Goal: Task Accomplishment & Management: Use online tool/utility

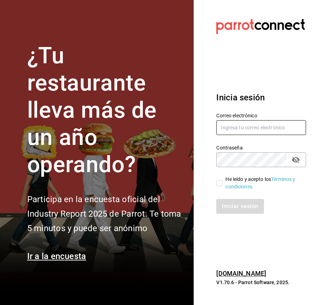
type input "[EMAIL_ADDRESS][DOMAIN_NAME]"
drag, startPoint x: 220, startPoint y: 183, endPoint x: 224, endPoint y: 187, distance: 4.8
click at [220, 183] on input "He leído y acepto los Términos y condiciones." at bounding box center [219, 183] width 6 height 6
checkbox input "true"
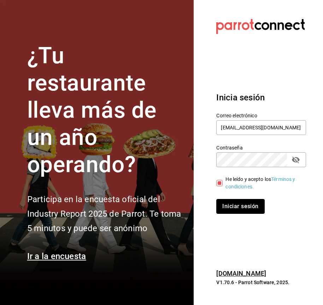
click at [234, 206] on button "Iniciar sesión" at bounding box center [240, 206] width 48 height 15
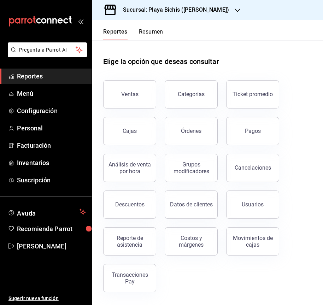
drag, startPoint x: 116, startPoint y: 93, endPoint x: 114, endPoint y: 97, distance: 4.6
click at [115, 92] on button "Ventas" at bounding box center [129, 94] width 53 height 28
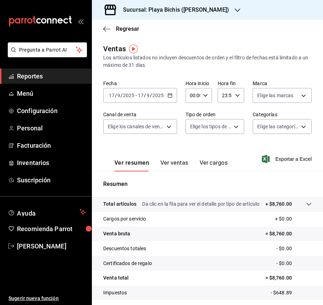
click at [170, 96] on icon "button" at bounding box center [170, 95] width 5 height 5
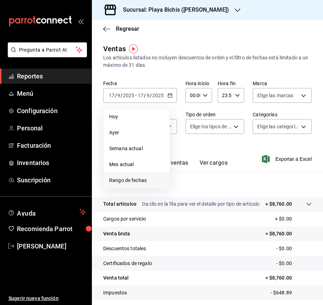
click at [130, 179] on span "Rango de fechas" at bounding box center [136, 180] width 55 height 7
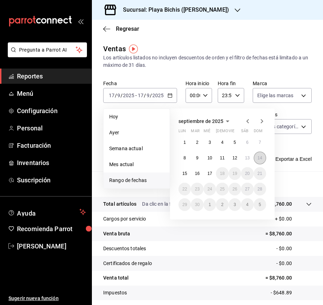
click at [257, 157] on button "14" at bounding box center [260, 158] width 12 height 13
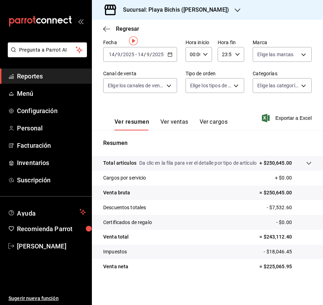
scroll to position [48, 0]
click at [231, 8] on div "Sucursal: Playa Bichis (Gomez Morin)" at bounding box center [171, 10] width 146 height 20
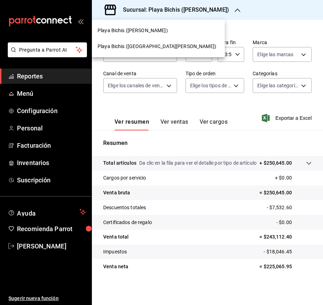
click at [175, 44] on div "Playa Bichis (San Lorenzo)" at bounding box center [159, 46] width 122 height 7
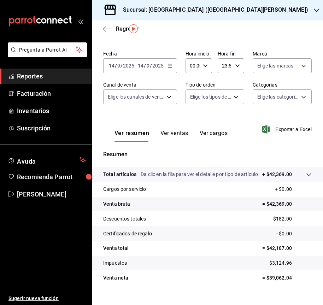
scroll to position [41, 0]
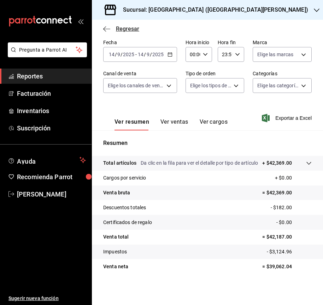
click at [109, 27] on icon "button" at bounding box center [106, 29] width 7 height 6
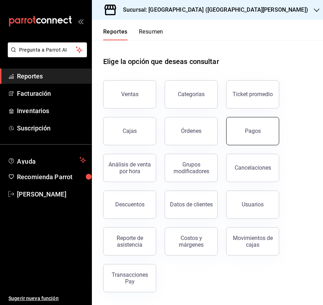
click at [251, 138] on button "Pagos" at bounding box center [252, 131] width 53 height 28
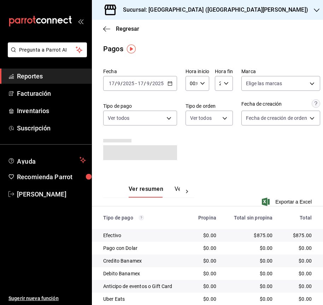
click at [172, 87] on div "2025-09-17 17 / 9 / 2025 - 2025-09-17 17 / 9 / 2025" at bounding box center [140, 83] width 74 height 15
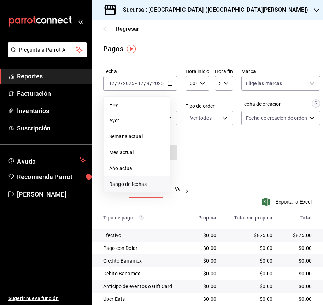
click at [140, 184] on span "Rango de fechas" at bounding box center [136, 184] width 55 height 7
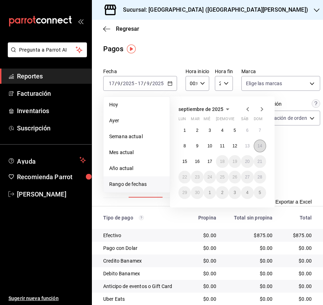
click at [256, 145] on button "14" at bounding box center [260, 146] width 12 height 13
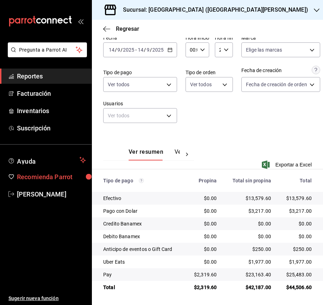
scroll to position [39, 0]
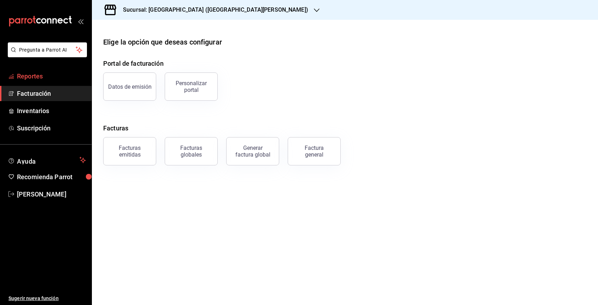
click at [39, 73] on span "Reportes" at bounding box center [51, 76] width 69 height 10
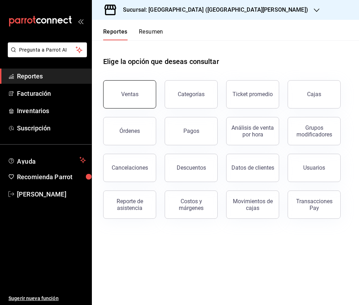
click at [126, 91] on button "Ventas" at bounding box center [129, 94] width 53 height 28
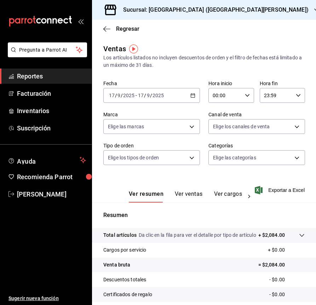
click at [192, 94] on \(Stroke\) "button" at bounding box center [193, 96] width 4 height 4
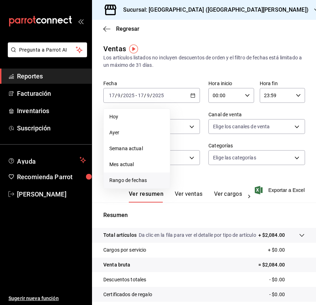
click at [139, 181] on span "Rango de fechas" at bounding box center [136, 180] width 55 height 7
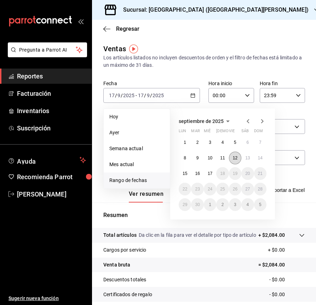
click at [233, 158] on abbr "12" at bounding box center [235, 158] width 5 height 5
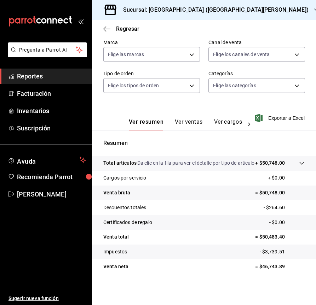
scroll to position [80, 0]
click at [314, 11] on icon "button" at bounding box center [317, 10] width 6 height 6
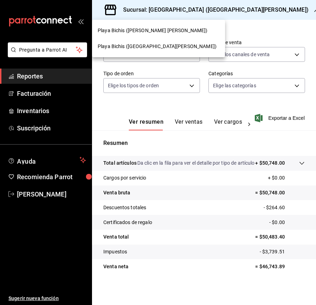
click at [228, 11] on div at bounding box center [158, 152] width 316 height 305
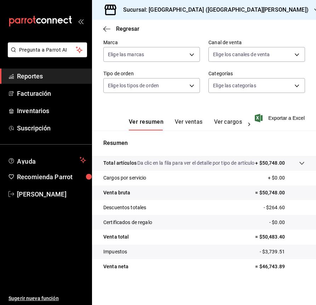
click at [314, 8] on icon "button" at bounding box center [317, 10] width 6 height 6
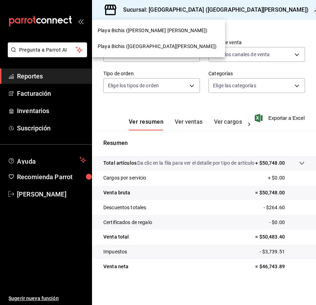
click at [139, 29] on span "Playa Bichis (Gomez Morin)" at bounding box center [153, 30] width 110 height 7
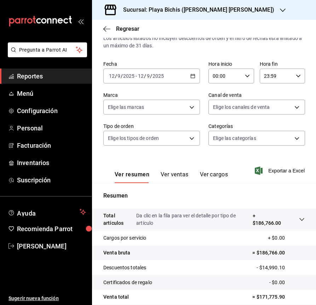
scroll to position [80, 0]
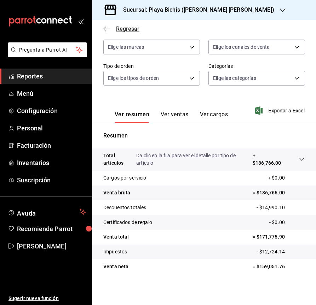
click at [107, 28] on icon "button" at bounding box center [106, 29] width 7 height 6
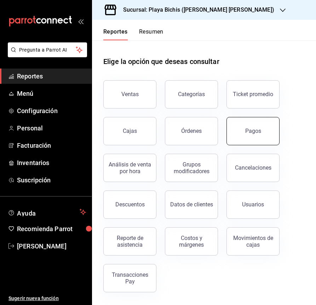
click at [259, 136] on button "Pagos" at bounding box center [252, 131] width 53 height 28
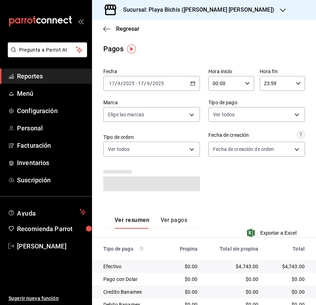
click at [191, 84] on icon "button" at bounding box center [192, 83] width 5 height 5
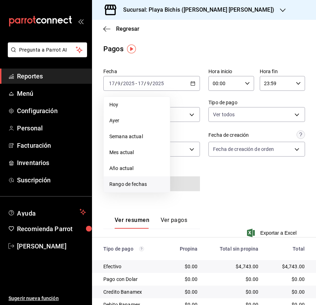
click at [137, 183] on span "Rango de fechas" at bounding box center [136, 184] width 55 height 7
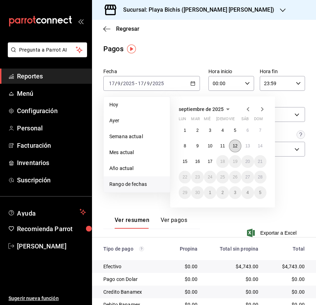
click at [235, 145] on abbr "12" at bounding box center [235, 146] width 5 height 5
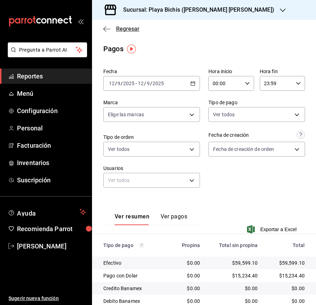
click at [105, 32] on div "Regresar" at bounding box center [204, 29] width 224 height 18
click at [104, 28] on icon "button" at bounding box center [104, 28] width 3 height 5
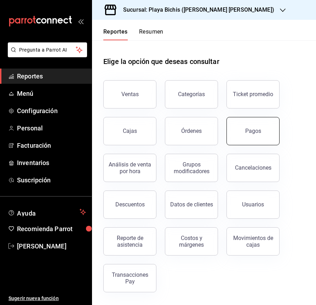
click at [247, 130] on div "Pagos" at bounding box center [253, 131] width 16 height 7
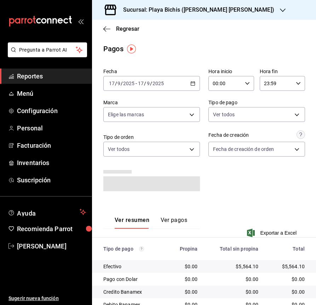
click at [191, 84] on icon "button" at bounding box center [192, 83] width 5 height 5
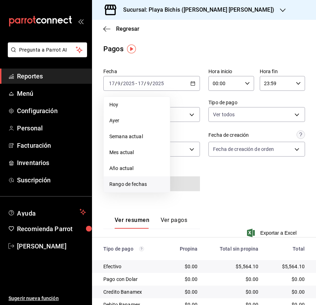
click at [135, 186] on span "Rango de fechas" at bounding box center [136, 184] width 55 height 7
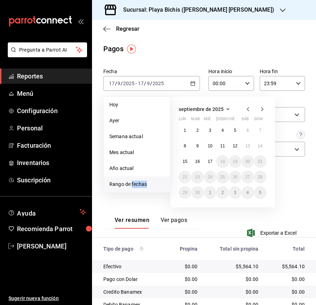
click at [135, 186] on span "Rango de fechas" at bounding box center [136, 184] width 55 height 7
click at [237, 145] on abbr "12" at bounding box center [235, 146] width 5 height 5
click at [237, 146] on abbr "12" at bounding box center [235, 146] width 5 height 5
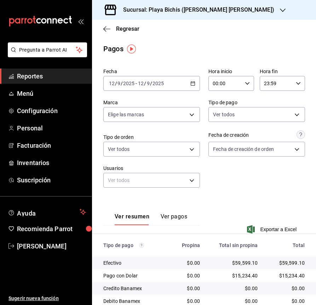
click at [192, 84] on div "2025-09-12 12 / 9 / 2025 - 2025-09-12 12 / 9 / 2025" at bounding box center [151, 83] width 97 height 15
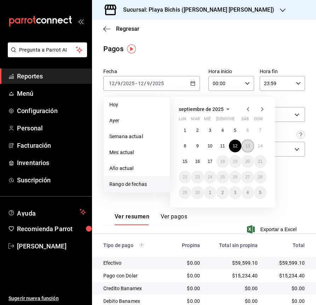
click at [249, 146] on abbr "13" at bounding box center [247, 146] width 5 height 5
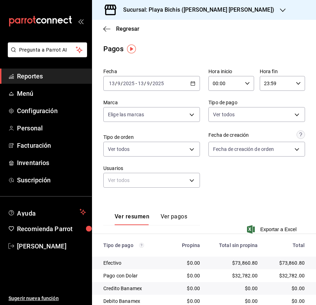
click at [191, 83] on \(Stroke\) "button" at bounding box center [193, 83] width 4 height 0
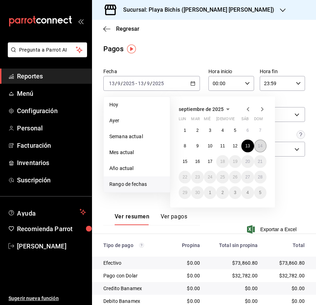
click at [259, 146] on abbr "14" at bounding box center [260, 146] width 5 height 5
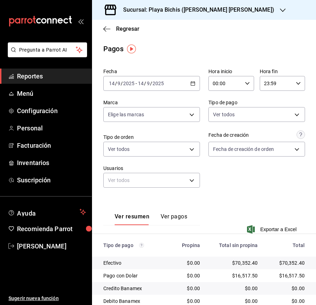
click at [191, 84] on icon "button" at bounding box center [192, 83] width 5 height 5
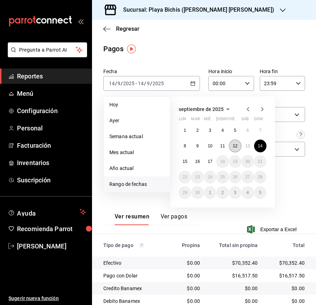
click at [233, 144] on abbr "12" at bounding box center [235, 146] width 5 height 5
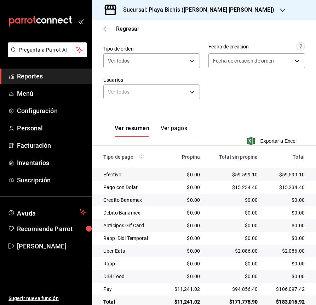
scroll to position [103, 0]
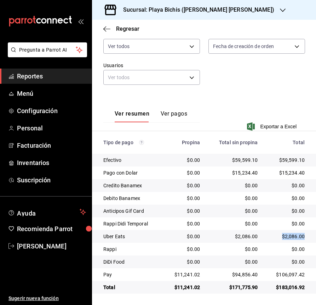
drag, startPoint x: 289, startPoint y: 233, endPoint x: 269, endPoint y: 236, distance: 20.1
click at [269, 236] on div "$2,086.00" at bounding box center [286, 236] width 35 height 7
